Goal: Task Accomplishment & Management: Manage account settings

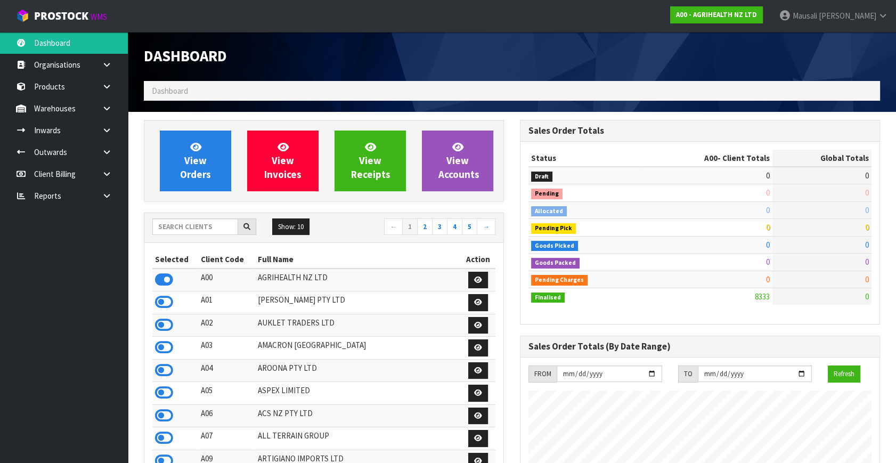
scroll to position [806, 376]
click at [877, 18] on link "[PERSON_NAME]" at bounding box center [833, 16] width 125 height 32
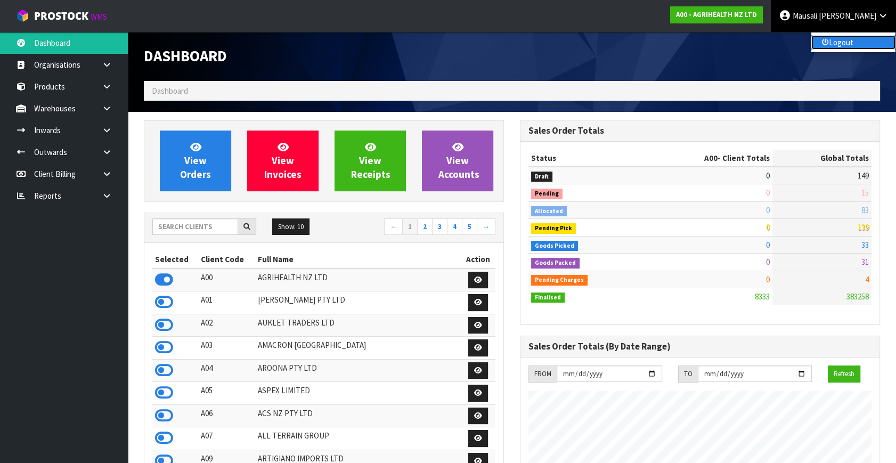
click at [858, 43] on link "Logout" at bounding box center [854, 42] width 84 height 14
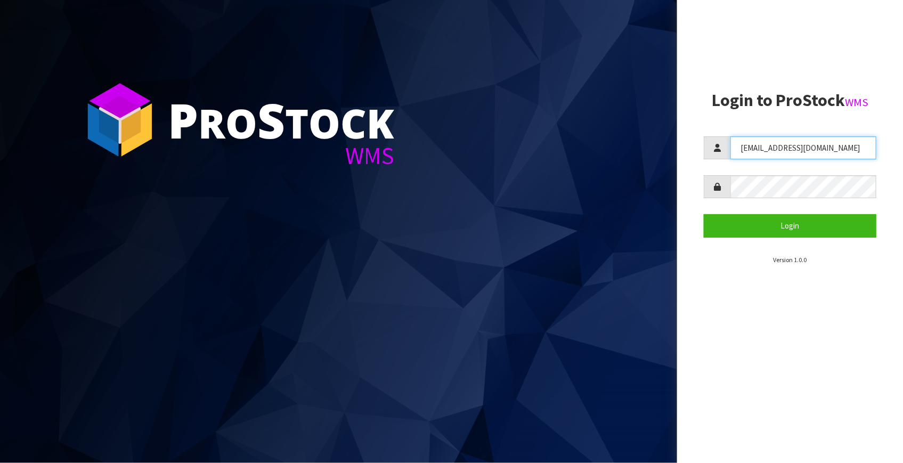
click at [762, 150] on input "Mausali@cwl.co.nz" at bounding box center [804, 147] width 146 height 23
type input "Fetu@cwl.co.nz"
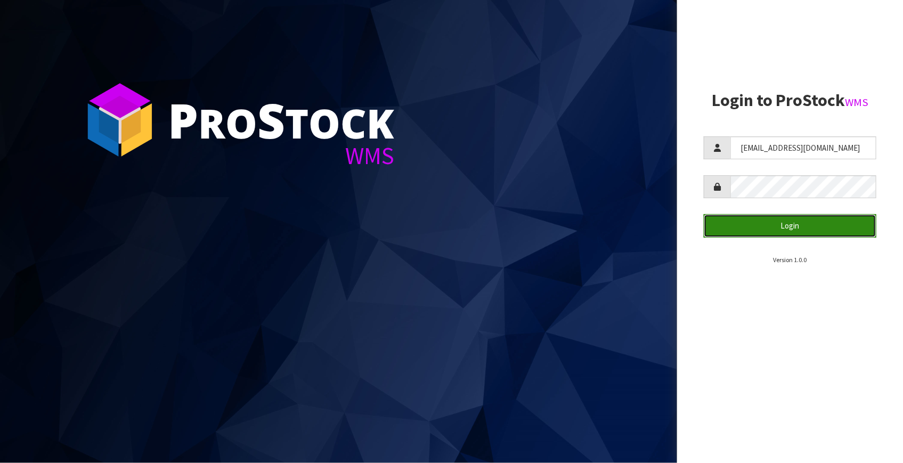
click at [778, 224] on button "Login" at bounding box center [790, 225] width 173 height 23
